Goal: Task Accomplishment & Management: Complete application form

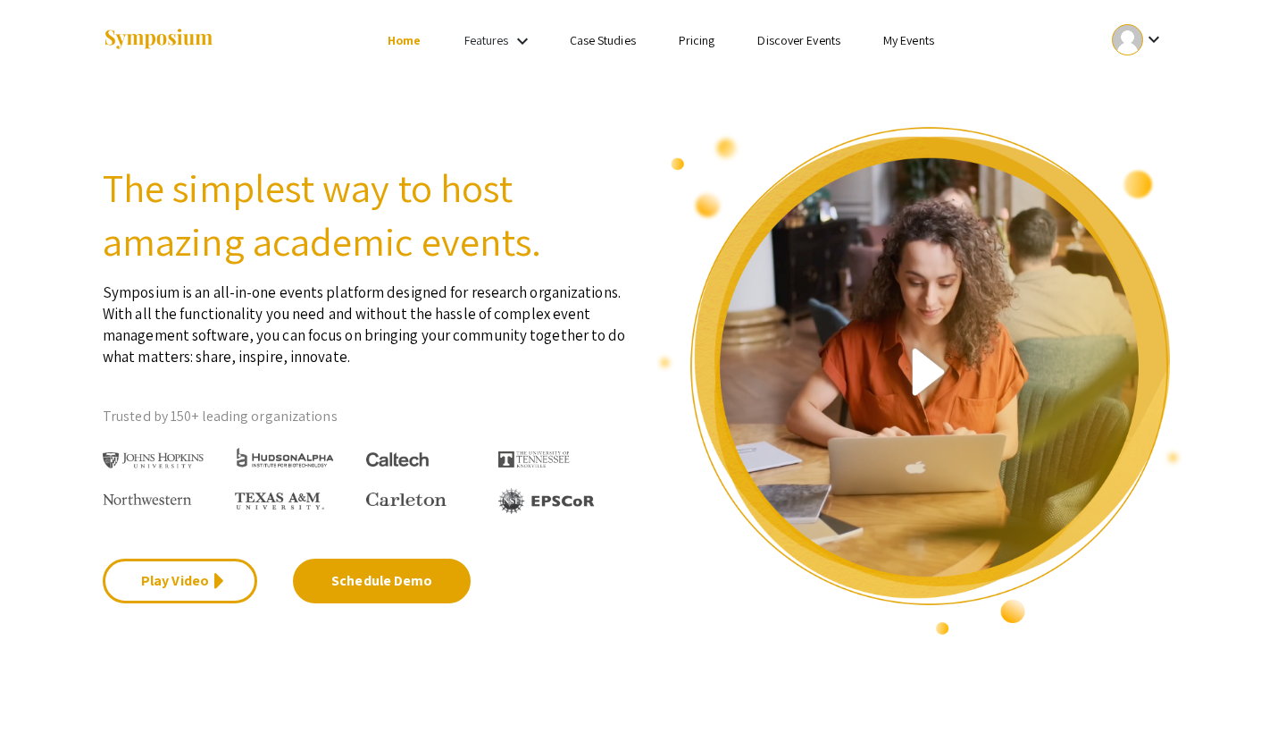
click at [1153, 35] on mat-icon "keyboard_arrow_down" at bounding box center [1153, 39] width 21 height 21
click at [1158, 124] on button "My Submissions" at bounding box center [1148, 131] width 110 height 43
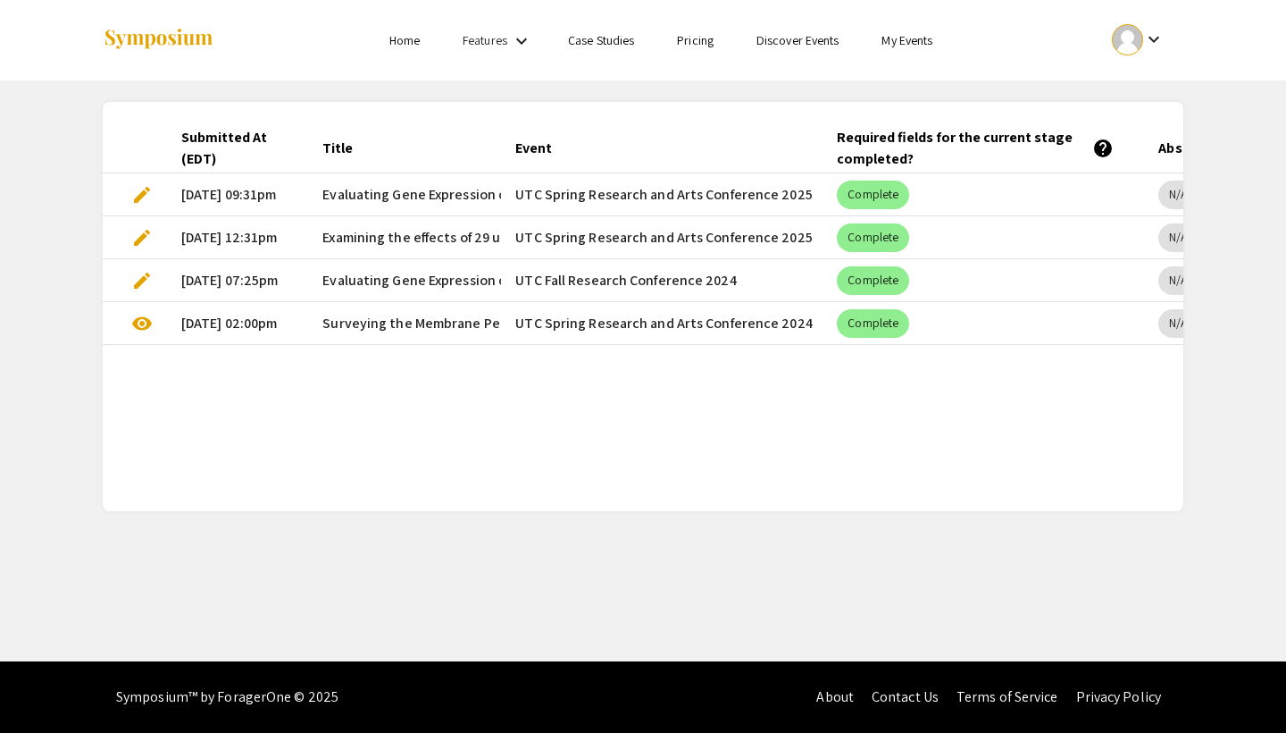
click at [247, 237] on mat-cell "[DATE] 12:31pm" at bounding box center [237, 237] width 141 height 43
click at [142, 230] on span "edit" at bounding box center [141, 237] width 21 height 21
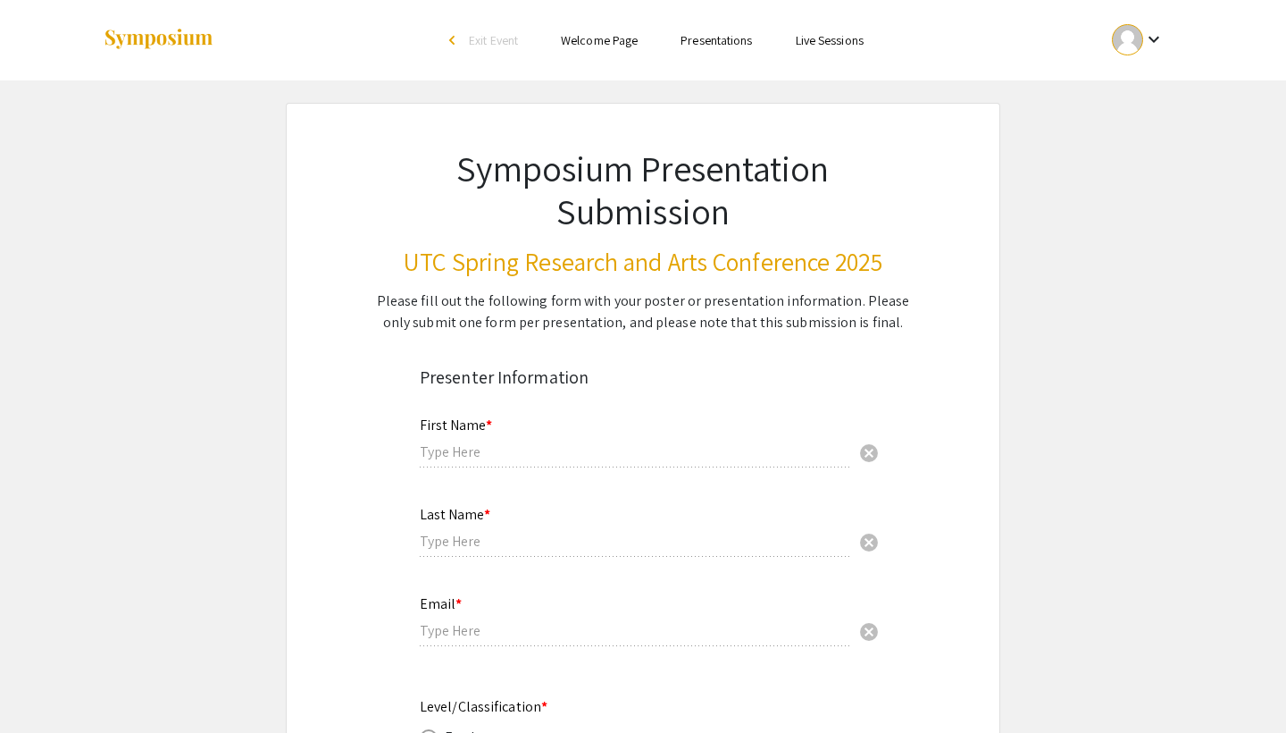
type input "Carli"
type input "[PERSON_NAME]"
type input "[EMAIL_ADDRESS][DOMAIN_NAME]"
radio input "true"
type input "Biochemistry/Chemistry and Physics"
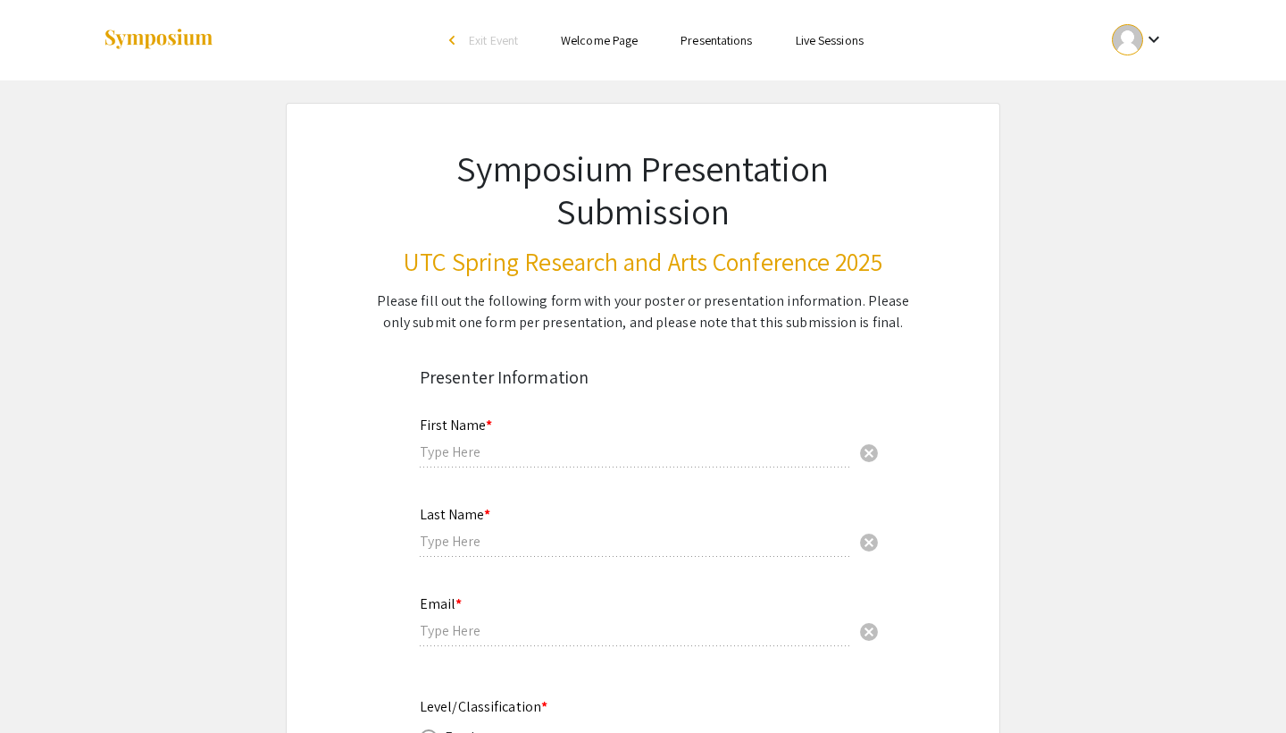
type input "[PERSON_NAME]"
radio input "true"
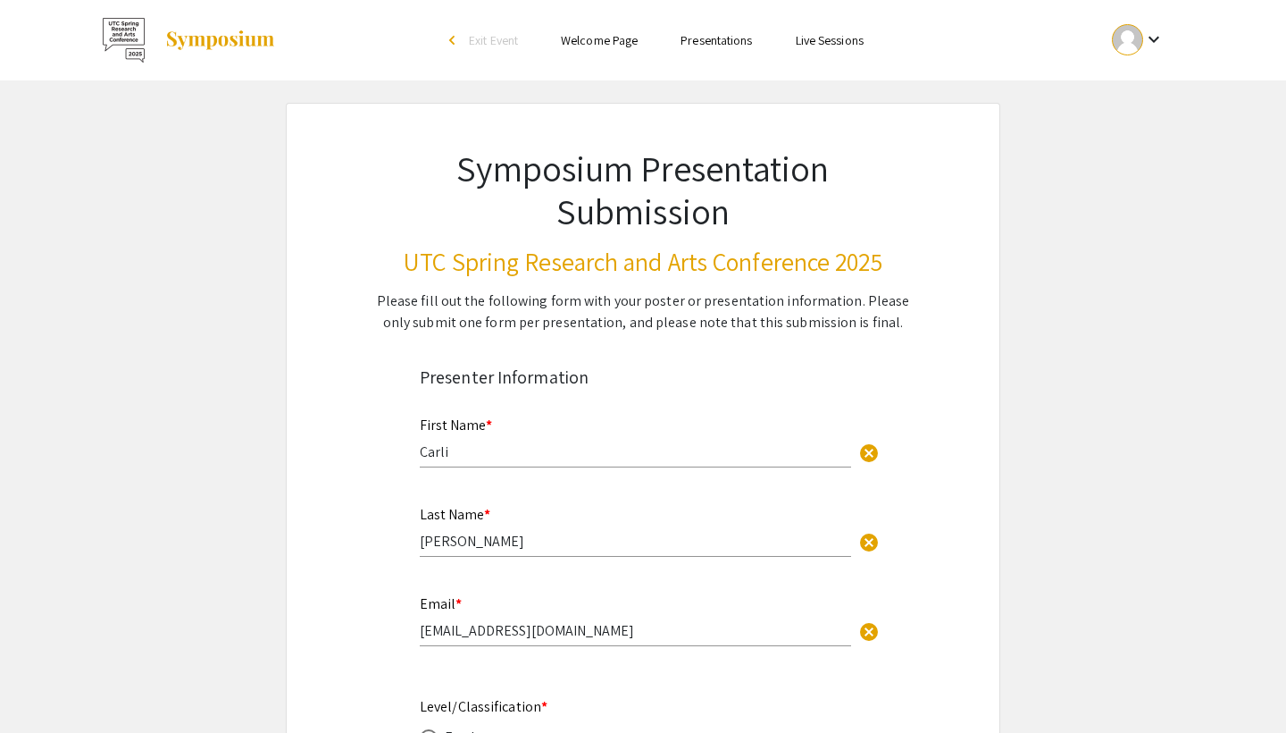
select select "custom"
type input "0"
select select "custom"
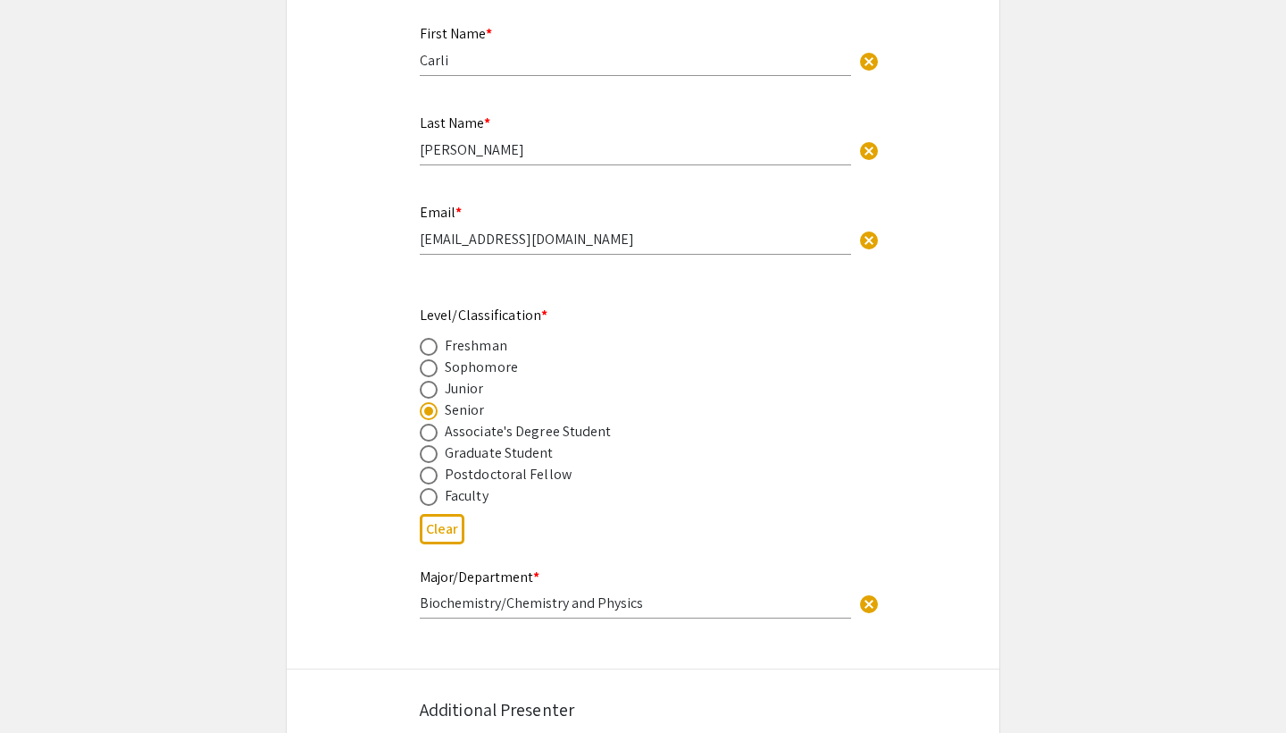
type input "1"
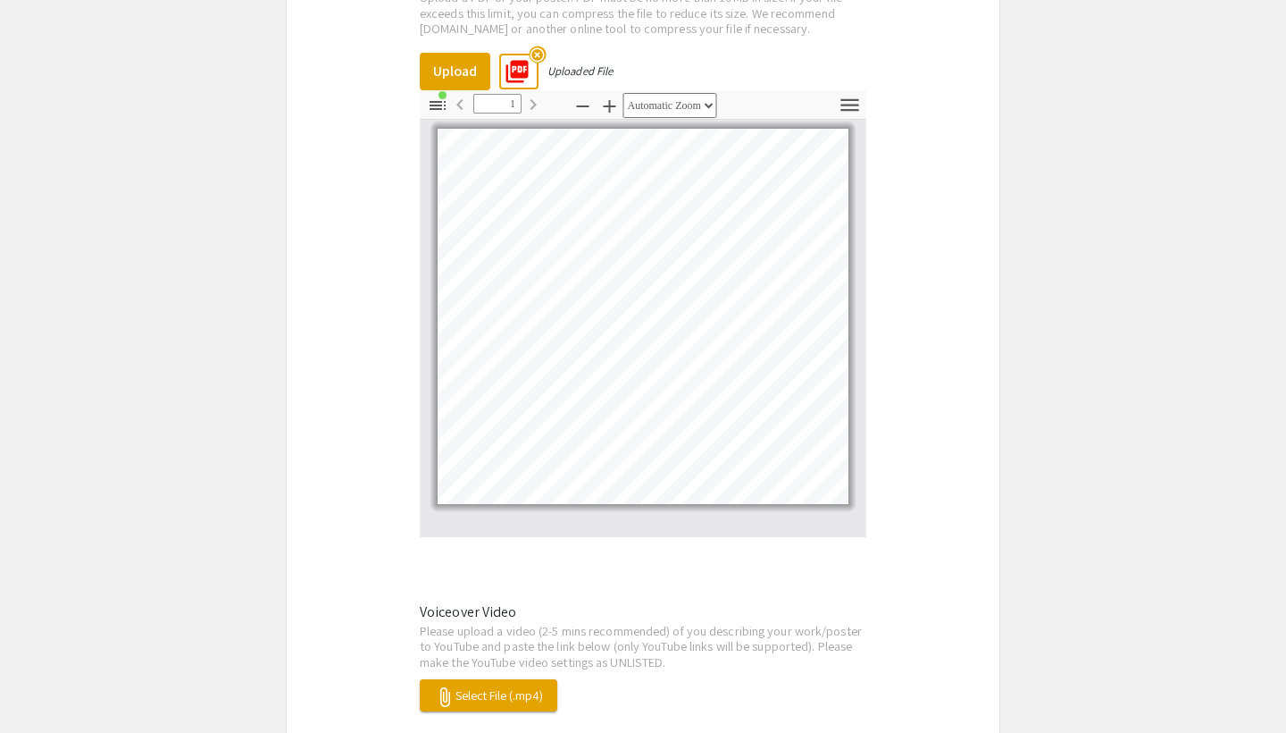
scroll to position [2977, 0]
select select "custom"
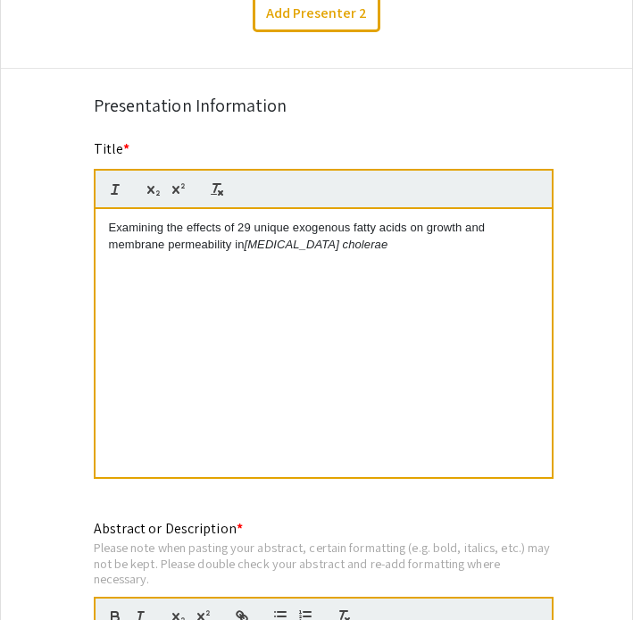
scroll to position [1098, 0]
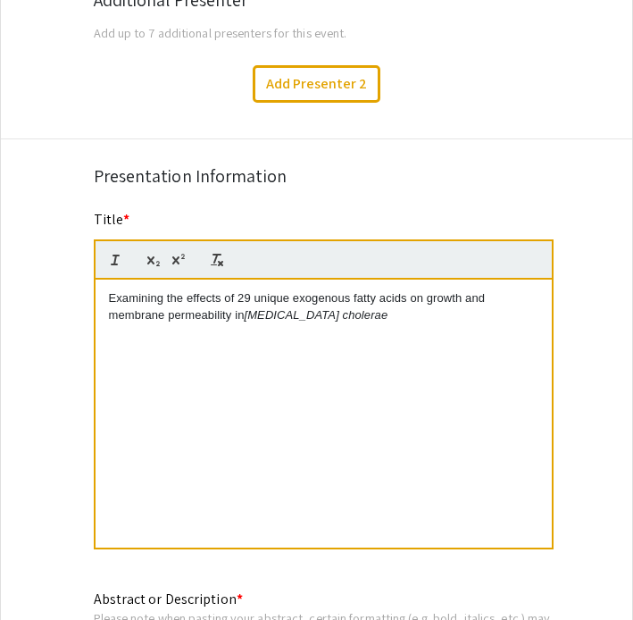
drag, startPoint x: 110, startPoint y: 297, endPoint x: 364, endPoint y: 356, distance: 261.3
click at [364, 356] on div "Examining the effects of 29 unique exogenous fatty acids on growth and membrane…" at bounding box center [324, 414] width 456 height 268
copy p "Examining the effects of 29 unique exogenous fatty acids on growth and membrane…"
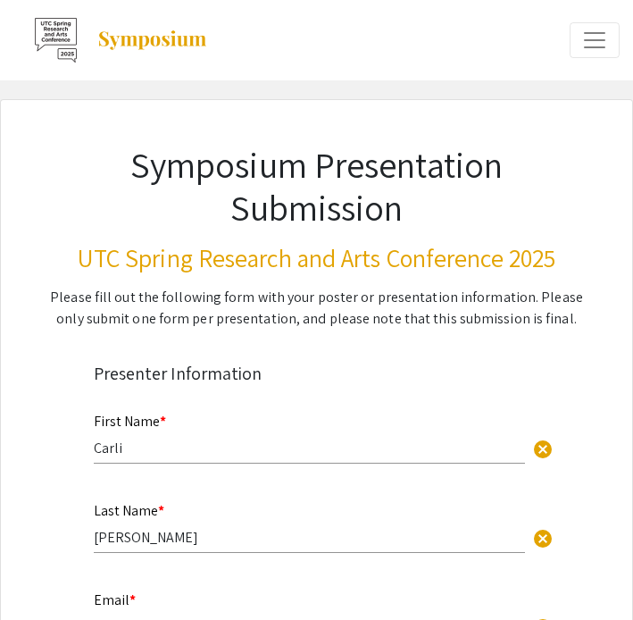
scroll to position [0, 0]
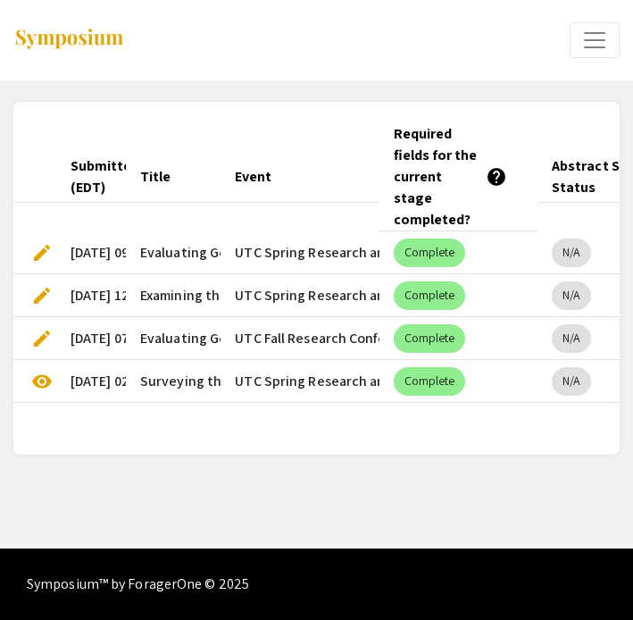
click at [41, 242] on span "edit" at bounding box center [41, 252] width 21 height 21
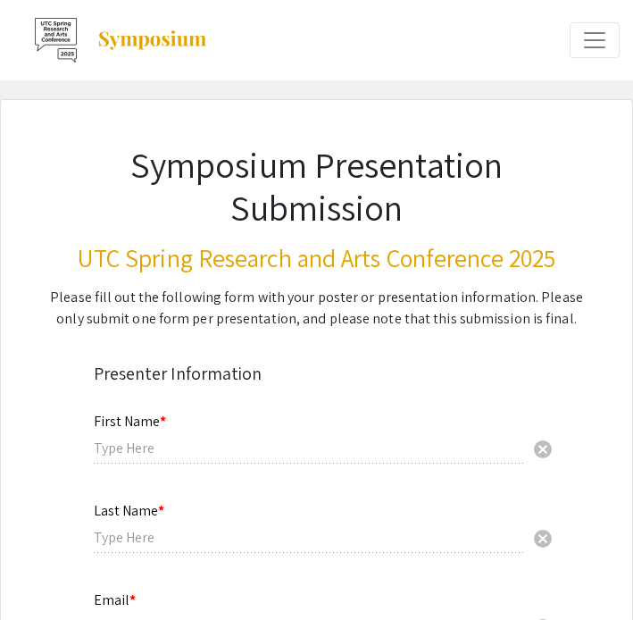
type input "Carli"
type input "[PERSON_NAME]"
type input "[EMAIL_ADDRESS][DOMAIN_NAME]"
radio input "true"
type input "Biochemistry"
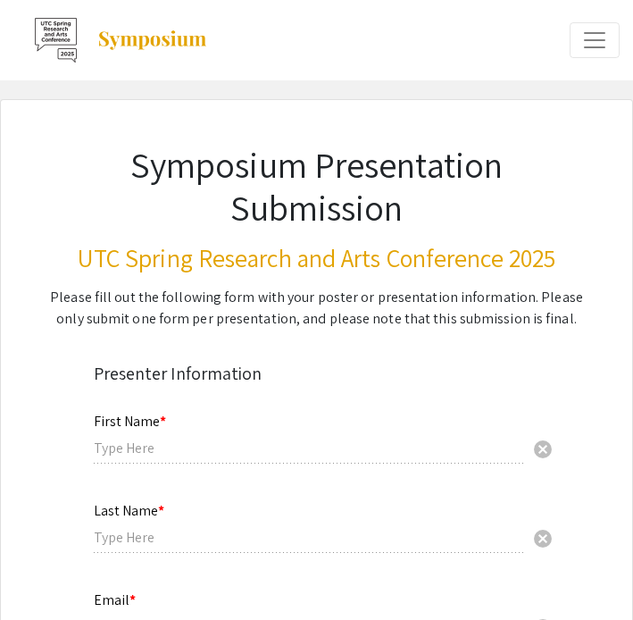
type input "[PERSON_NAME]"
radio input "true"
select select "custom"
type input "0"
select select "custom"
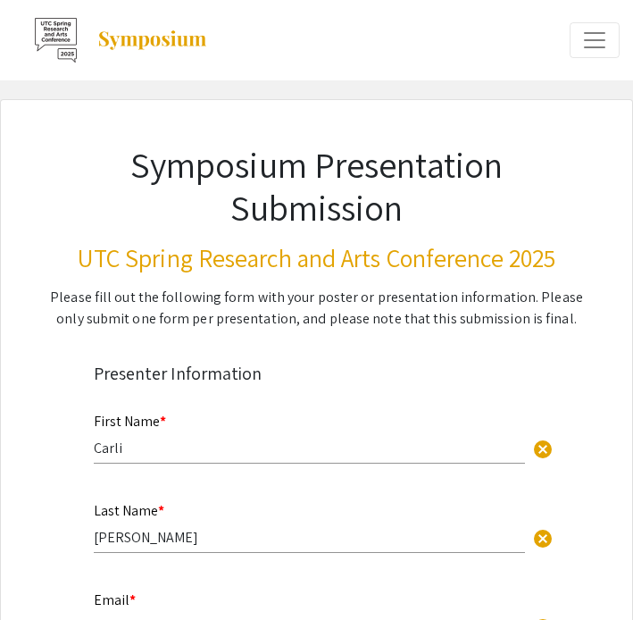
type input "1"
select select "auto"
